Goal: Navigation & Orientation: Find specific page/section

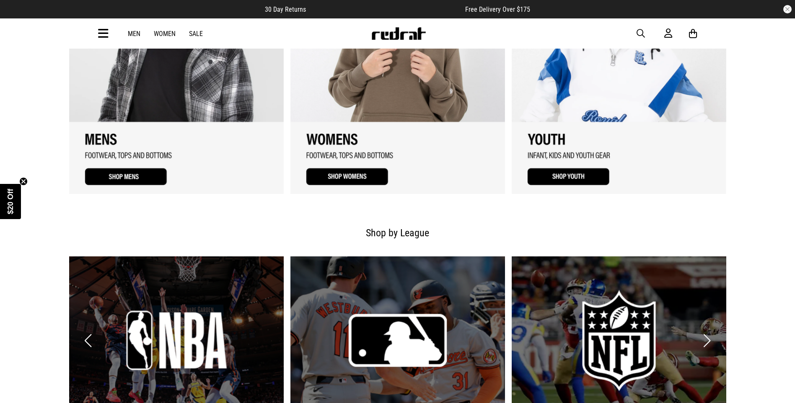
click at [618, 86] on link "3 / 3" at bounding box center [619, 68] width 215 height 251
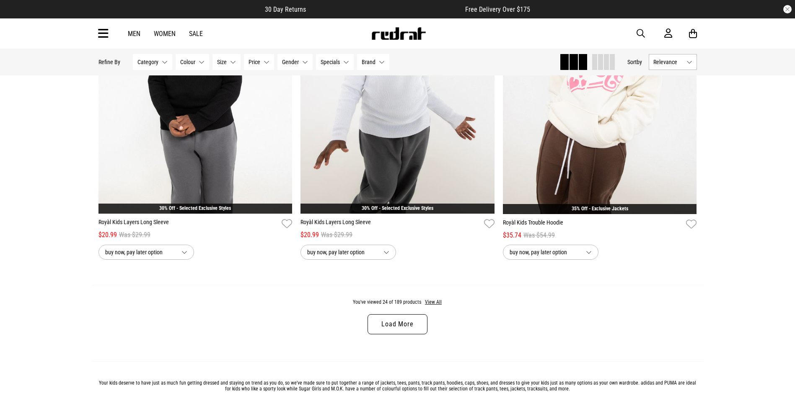
scroll to position [2598, 0]
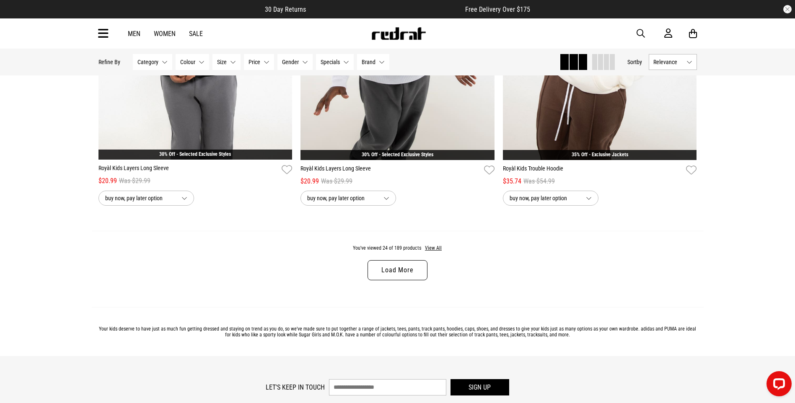
click at [392, 275] on link "Load More" at bounding box center [398, 270] width 60 height 20
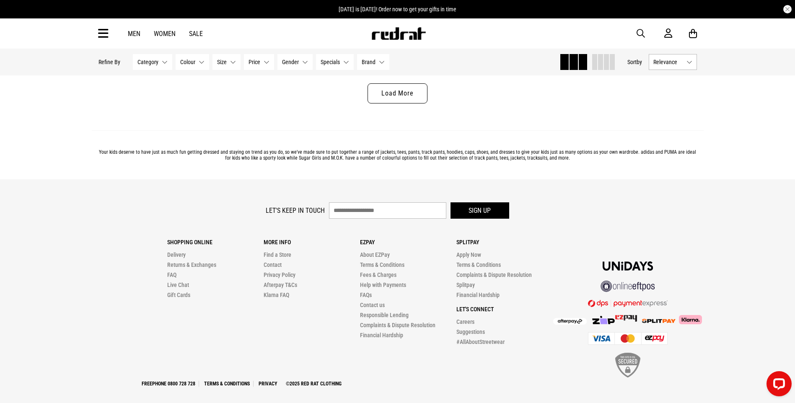
click at [399, 98] on link "Load More" at bounding box center [398, 93] width 60 height 20
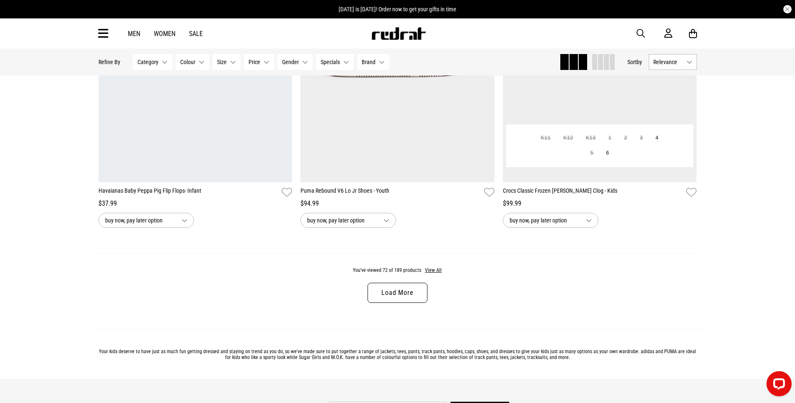
scroll to position [7753, 0]
